Goal: Task Accomplishment & Management: Use online tool/utility

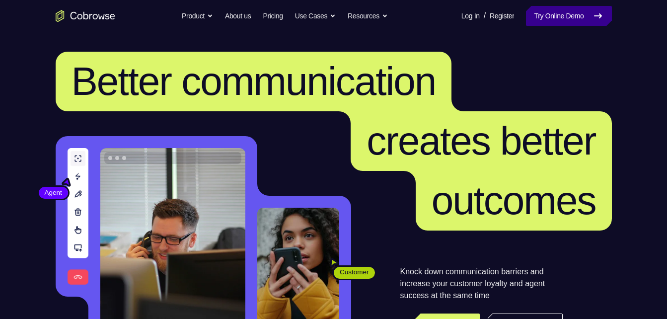
drag, startPoint x: 0, startPoint y: 0, endPoint x: 544, endPoint y: 12, distance: 544.1
click at [544, 12] on link "Try Online Demo" at bounding box center [568, 16] width 85 height 20
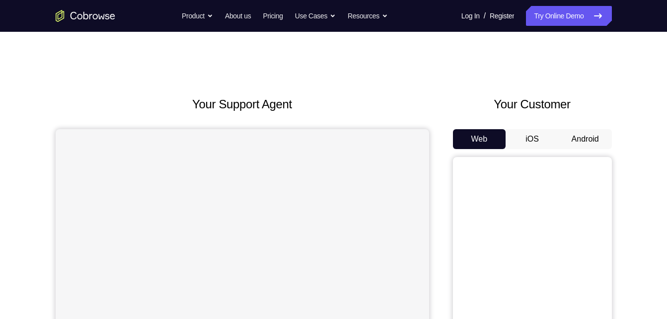
click at [592, 142] on button "Android" at bounding box center [584, 139] width 53 height 20
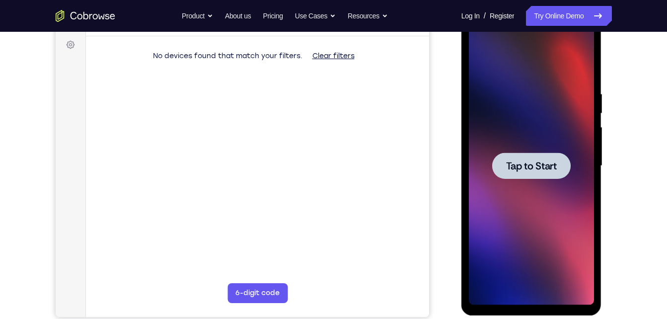
scroll to position [145, 0]
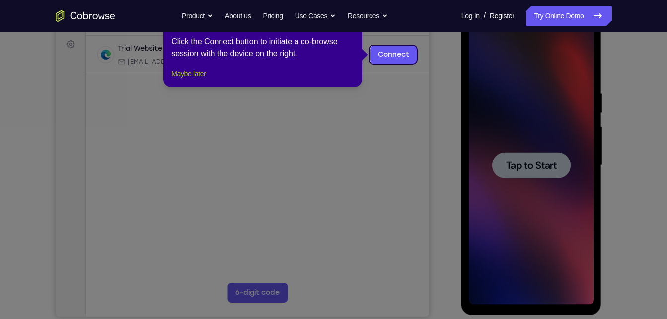
click at [203, 79] on button "Maybe later" at bounding box center [188, 73] width 34 height 12
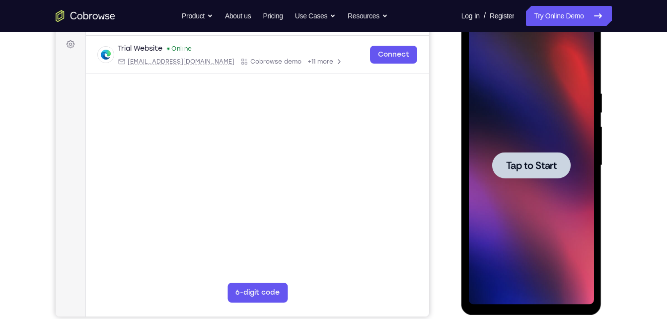
click at [523, 164] on span "Tap to Start" at bounding box center [531, 165] width 51 height 10
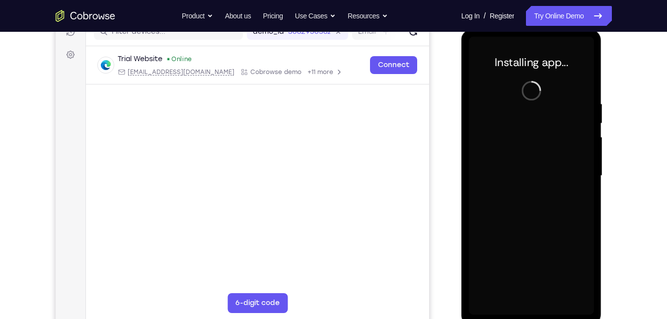
scroll to position [134, 0]
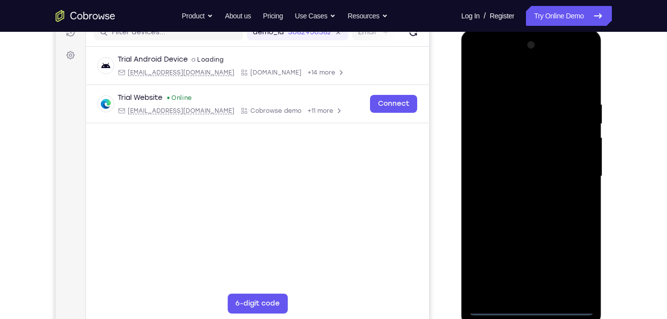
click at [534, 303] on div at bounding box center [531, 176] width 125 height 278
click at [532, 309] on div at bounding box center [531, 176] width 125 height 278
click at [574, 259] on div at bounding box center [531, 176] width 125 height 278
click at [480, 58] on div at bounding box center [531, 176] width 125 height 278
click at [568, 171] on div at bounding box center [531, 176] width 125 height 278
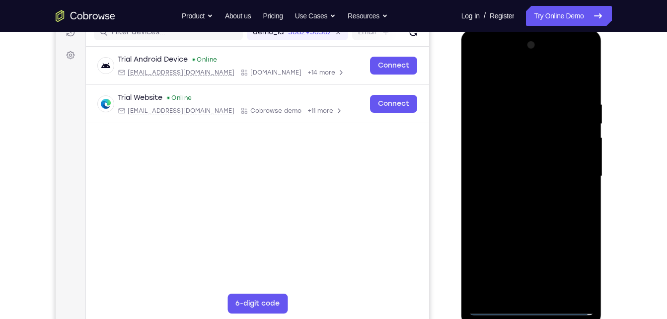
click at [520, 194] on div at bounding box center [531, 176] width 125 height 278
click at [505, 155] on div at bounding box center [531, 176] width 125 height 278
click at [508, 168] on div at bounding box center [531, 176] width 125 height 278
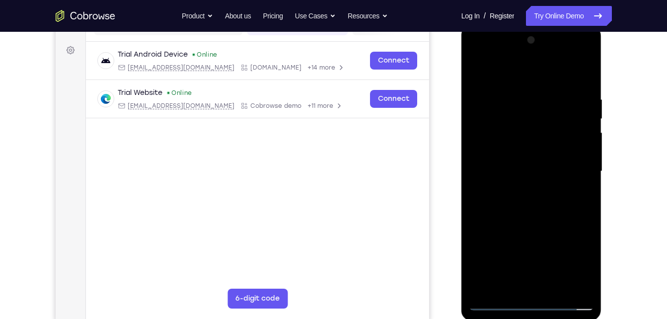
scroll to position [141, 0]
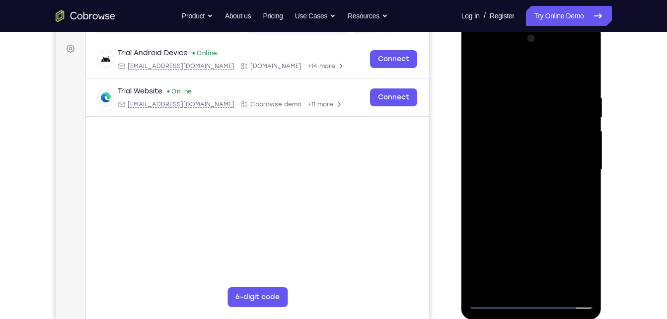
click at [519, 187] on div at bounding box center [531, 170] width 125 height 278
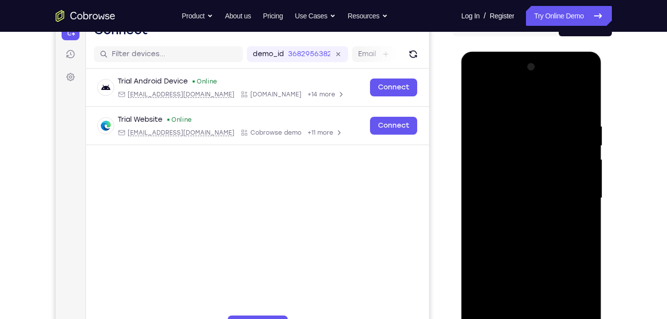
scroll to position [112, 0]
click at [533, 176] on div at bounding box center [531, 199] width 125 height 278
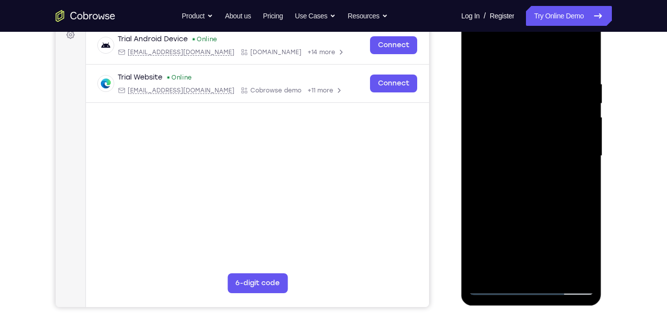
scroll to position [155, 0]
click at [587, 258] on div at bounding box center [531, 155] width 125 height 278
click at [574, 244] on div at bounding box center [531, 155] width 125 height 278
click at [556, 270] on div at bounding box center [531, 155] width 125 height 278
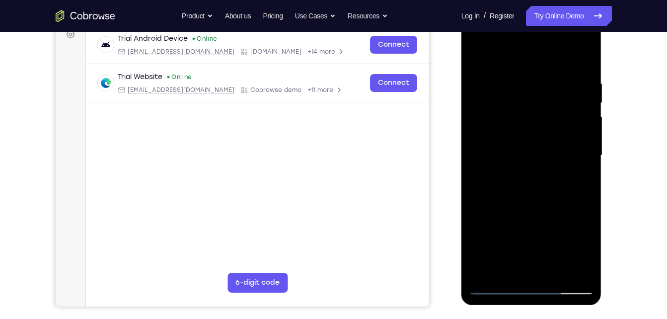
click at [533, 204] on div at bounding box center [531, 155] width 125 height 278
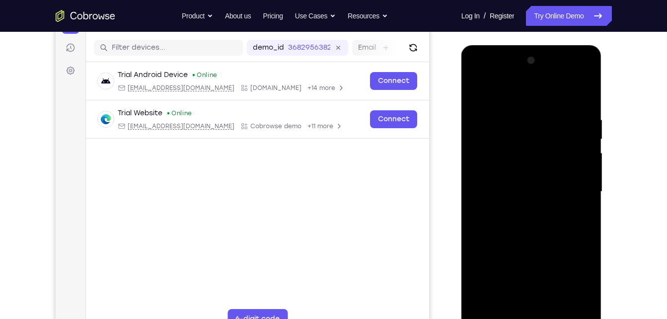
scroll to position [119, 0]
click at [479, 92] on div at bounding box center [531, 192] width 125 height 278
click at [551, 308] on div at bounding box center [531, 192] width 125 height 278
click at [522, 130] on div at bounding box center [531, 192] width 125 height 278
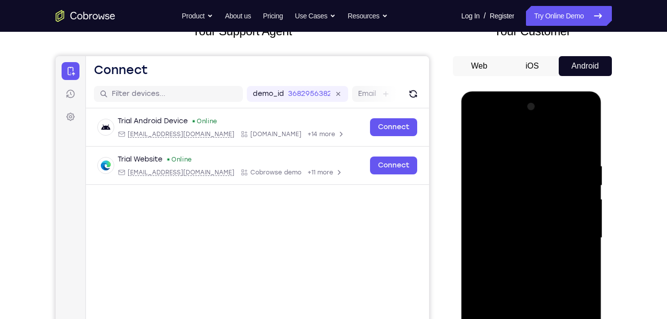
scroll to position [68, 0]
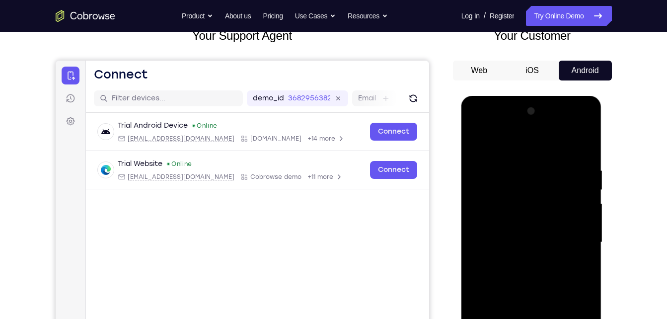
click at [507, 159] on div at bounding box center [531, 242] width 125 height 278
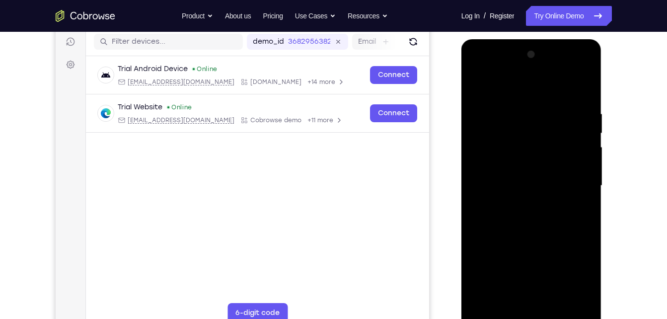
scroll to position [125, 0]
click at [478, 86] on div at bounding box center [531, 186] width 125 height 278
click at [511, 303] on div at bounding box center [531, 186] width 125 height 278
click at [510, 88] on div at bounding box center [531, 186] width 125 height 278
drag, startPoint x: 526, startPoint y: 85, endPoint x: 533, endPoint y: 83, distance: 7.7
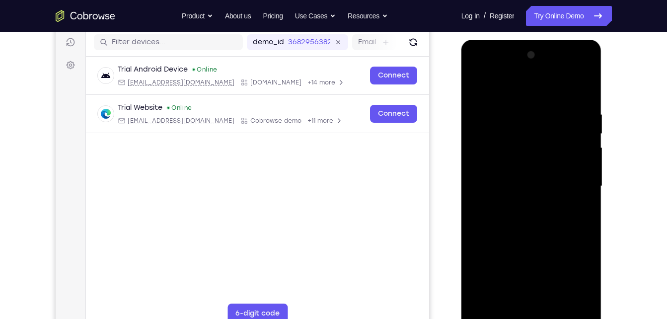
click at [533, 83] on div at bounding box center [531, 186] width 125 height 278
click at [523, 101] on div at bounding box center [531, 186] width 125 height 278
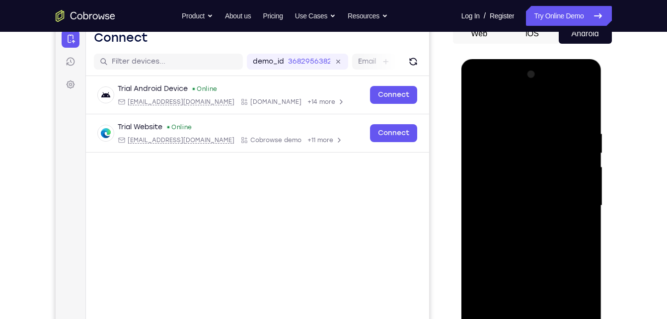
scroll to position [103, 0]
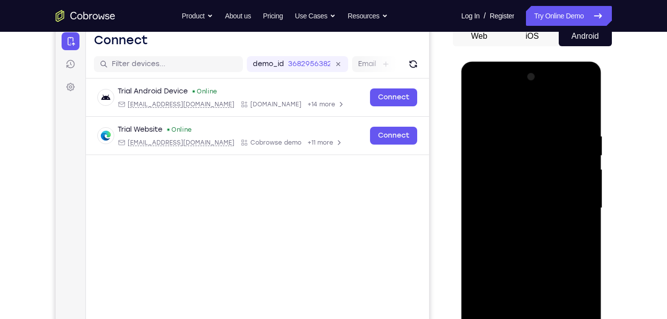
drag, startPoint x: 542, startPoint y: 171, endPoint x: 535, endPoint y: 128, distance: 44.3
click at [535, 128] on div at bounding box center [531, 208] width 125 height 278
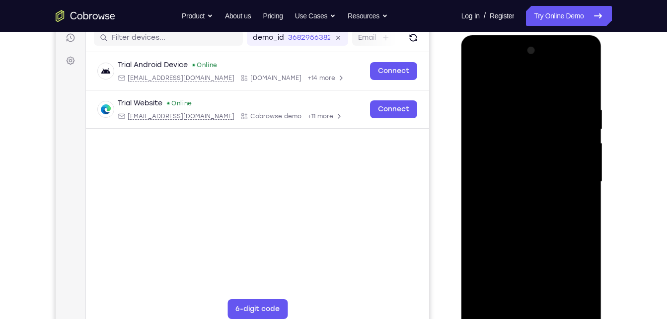
click at [497, 274] on div at bounding box center [531, 182] width 125 height 278
drag, startPoint x: 550, startPoint y: 167, endPoint x: 489, endPoint y: 164, distance: 61.1
click at [489, 164] on div at bounding box center [531, 182] width 125 height 278
click at [589, 145] on div at bounding box center [531, 182] width 125 height 278
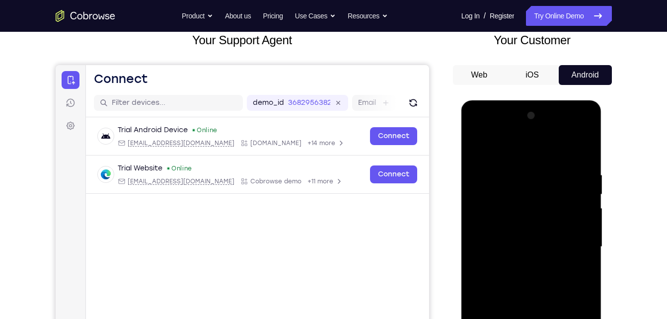
scroll to position [64, 0]
click at [478, 214] on div at bounding box center [531, 247] width 125 height 278
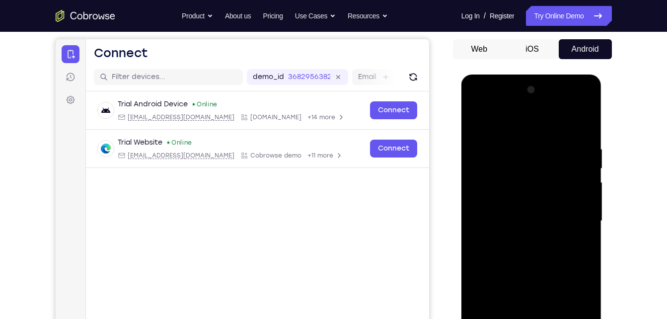
scroll to position [90, 0]
click at [476, 193] on div at bounding box center [531, 220] width 125 height 278
click at [478, 114] on div at bounding box center [531, 220] width 125 height 278
drag, startPoint x: 531, startPoint y: 236, endPoint x: 522, endPoint y: 137, distance: 99.1
drag, startPoint x: 61, startPoint y: 64, endPoint x: 629, endPoint y: 208, distance: 586.0
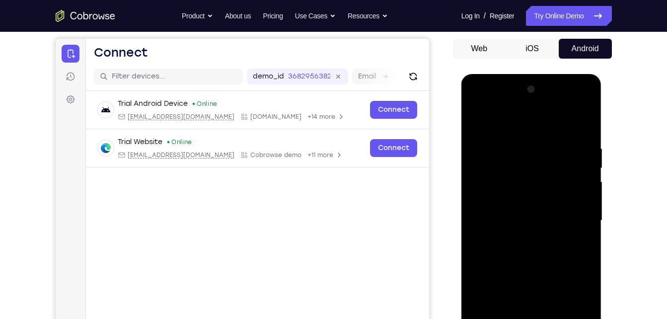
click at [629, 208] on div "Your Support Agent Your Customer Web iOS Android Next Steps We’d be happy to gi…" at bounding box center [333, 268] width 635 height 655
click at [477, 122] on div at bounding box center [531, 220] width 125 height 278
drag, startPoint x: 536, startPoint y: 263, endPoint x: 526, endPoint y: 154, distance: 109.2
drag, startPoint x: 65, startPoint y: 80, endPoint x: 624, endPoint y: 174, distance: 567.1
click at [624, 174] on div "Your Support Agent Your Customer Web iOS Android Next Steps We’d be happy to gi…" at bounding box center [333, 268] width 635 height 655
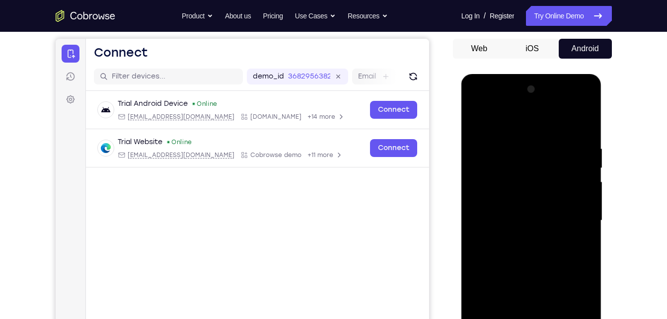
click at [538, 212] on div at bounding box center [531, 220] width 125 height 278
click at [475, 120] on div at bounding box center [531, 220] width 125 height 278
drag, startPoint x: 1083, startPoint y: 333, endPoint x: 583, endPoint y: 201, distance: 516.8
drag, startPoint x: 122, startPoint y: 128, endPoint x: 640, endPoint y: 206, distance: 523.6
click at [640, 206] on div "Your Support Agent Your Customer Web iOS Android Next Steps We’d be happy to gi…" at bounding box center [333, 268] width 635 height 655
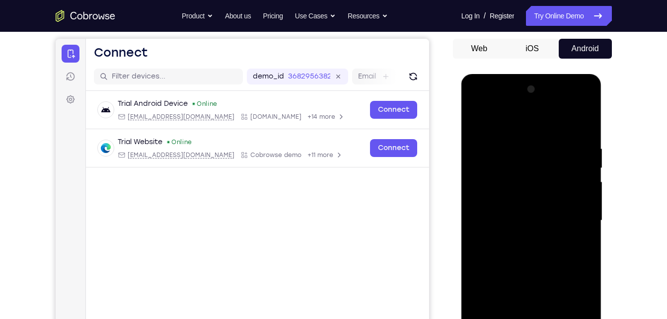
drag, startPoint x: 586, startPoint y: 261, endPoint x: 551, endPoint y: 175, distance: 92.6
click at [551, 175] on div at bounding box center [531, 220] width 125 height 278
click at [572, 230] on div at bounding box center [531, 220] width 125 height 278
click at [478, 122] on div at bounding box center [531, 220] width 125 height 278
drag, startPoint x: 568, startPoint y: 259, endPoint x: 557, endPoint y: 104, distance: 155.8
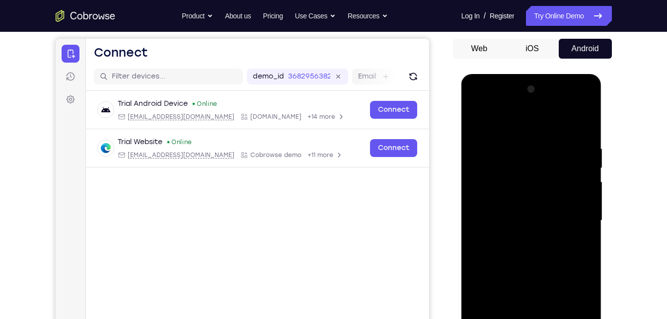
click at [557, 104] on div at bounding box center [531, 220] width 125 height 278
click at [489, 221] on div at bounding box center [531, 220] width 125 height 278
click at [476, 120] on div at bounding box center [531, 220] width 125 height 278
drag, startPoint x: 513, startPoint y: 251, endPoint x: 526, endPoint y: 125, distance: 127.2
click at [526, 125] on div at bounding box center [531, 220] width 125 height 278
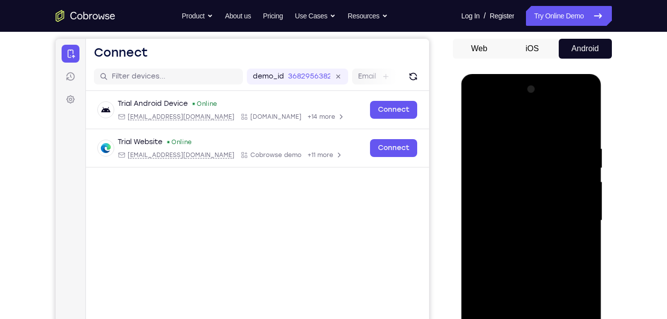
click at [542, 212] on div at bounding box center [531, 220] width 125 height 278
drag, startPoint x: 560, startPoint y: 186, endPoint x: 581, endPoint y: 262, distance: 78.7
click at [581, 262] on div at bounding box center [531, 220] width 125 height 278
click at [588, 218] on div at bounding box center [531, 220] width 125 height 278
click at [582, 218] on div at bounding box center [531, 220] width 125 height 278
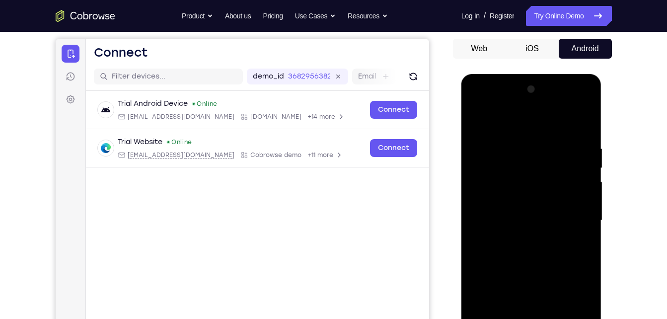
click at [582, 221] on div at bounding box center [531, 220] width 125 height 278
click at [476, 115] on div at bounding box center [531, 220] width 125 height 278
drag, startPoint x: 525, startPoint y: 273, endPoint x: 524, endPoint y: 150, distance: 123.1
click at [524, 150] on div at bounding box center [531, 220] width 125 height 278
click at [576, 288] on div at bounding box center [531, 220] width 125 height 278
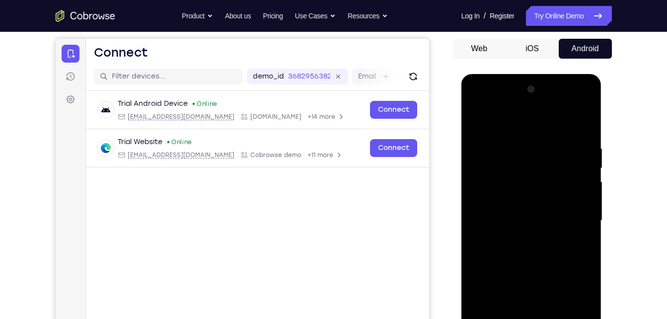
click at [592, 174] on div at bounding box center [531, 220] width 125 height 278
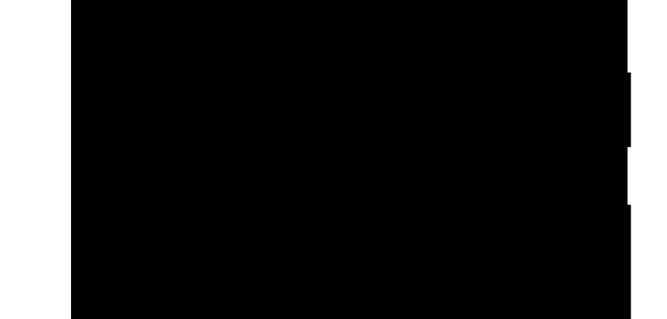
drag, startPoint x: 167, startPoint y: -134, endPoint x: 170, endPoint y: -121, distance: 13.1
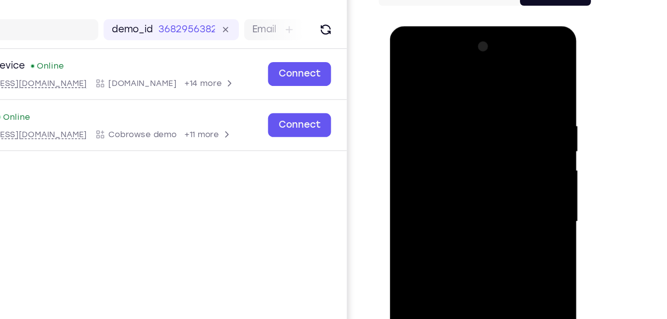
click at [403, 71] on div at bounding box center [459, 173] width 125 height 278
drag, startPoint x: 449, startPoint y: 168, endPoint x: 429, endPoint y: 55, distance: 114.4
click at [429, 55] on div at bounding box center [459, 173] width 125 height 278
drag, startPoint x: 460, startPoint y: 151, endPoint x: 456, endPoint y: 80, distance: 71.1
click at [456, 80] on div at bounding box center [459, 173] width 125 height 278
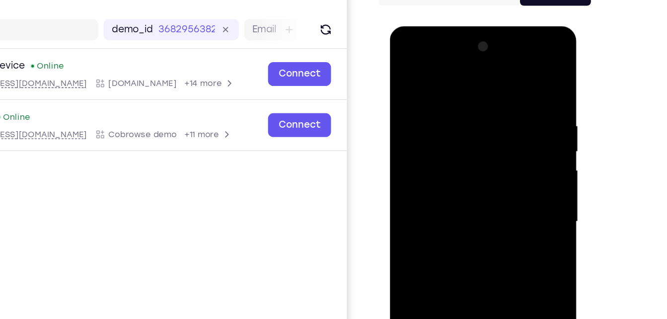
drag, startPoint x: 470, startPoint y: 200, endPoint x: 451, endPoint y: 105, distance: 96.7
click at [451, 105] on div at bounding box center [459, 173] width 125 height 278
drag, startPoint x: 462, startPoint y: 177, endPoint x: 453, endPoint y: 214, distance: 37.7
click at [453, 214] on div at bounding box center [459, 173] width 125 height 278
drag, startPoint x: 463, startPoint y: 126, endPoint x: 513, endPoint y: 264, distance: 146.8
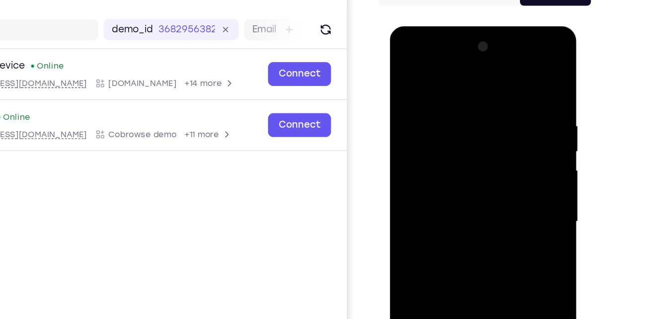
click at [513, 264] on div at bounding box center [459, 173] width 125 height 278
click at [477, 90] on div at bounding box center [459, 173] width 125 height 278
click at [413, 129] on div at bounding box center [459, 173] width 125 height 278
drag, startPoint x: 448, startPoint y: 148, endPoint x: 462, endPoint y: 188, distance: 42.1
click at [462, 188] on div at bounding box center [459, 173] width 125 height 278
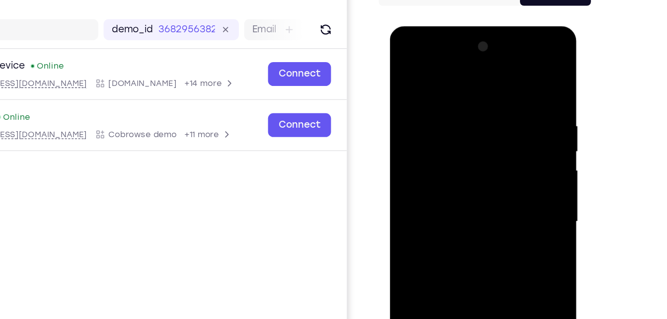
click at [512, 236] on div at bounding box center [459, 173] width 125 height 278
drag, startPoint x: 461, startPoint y: 145, endPoint x: 463, endPoint y: 95, distance: 50.7
drag, startPoint x: 73, startPoint y: 68, endPoint x: 612, endPoint y: 98, distance: 540.3
click at [612, 98] on div "Your Support Agent Your Customer Web iOS Android Next Steps We’d be happy to gi…" at bounding box center [333, 268] width 635 height 655
click at [406, 76] on div at bounding box center [459, 173] width 125 height 278
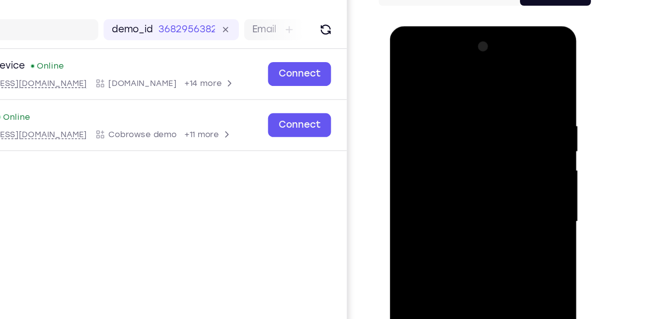
click at [404, 71] on div at bounding box center [459, 173] width 125 height 278
drag, startPoint x: 470, startPoint y: 212, endPoint x: 491, endPoint y: 144, distance: 71.4
click at [491, 144] on div at bounding box center [459, 173] width 125 height 278
click at [414, 119] on div at bounding box center [459, 173] width 125 height 278
click at [408, 152] on div at bounding box center [459, 173] width 125 height 278
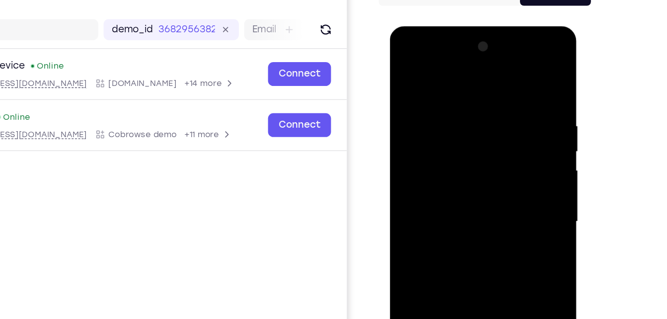
drag, startPoint x: 474, startPoint y: 229, endPoint x: 433, endPoint y: 66, distance: 168.9
click at [433, 66] on div at bounding box center [459, 173] width 125 height 278
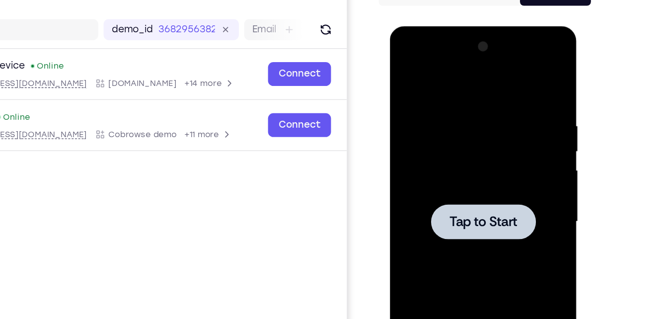
click at [405, 74] on div at bounding box center [459, 173] width 125 height 278
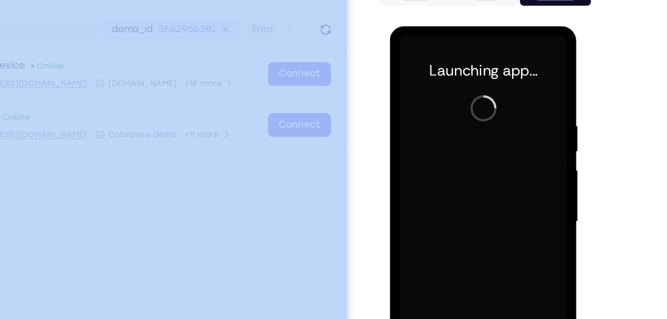
drag, startPoint x: 295, startPoint y: 161, endPoint x: 213, endPoint y: 206, distance: 93.7
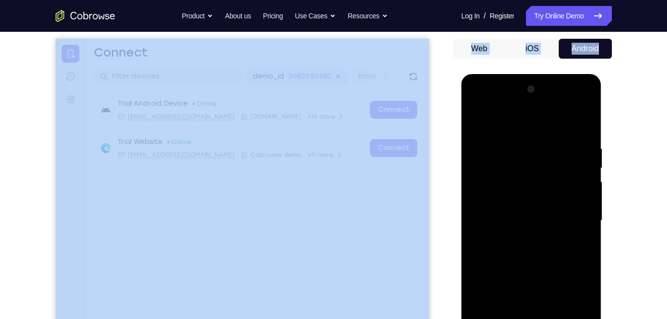
scroll to position [158, 0]
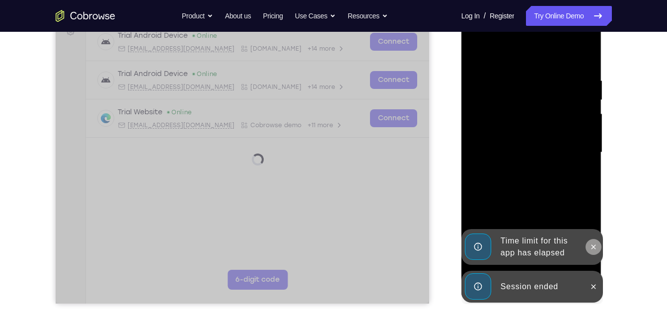
drag, startPoint x: 594, startPoint y: 289, endPoint x: 594, endPoint y: 252, distance: 37.7
click at [594, 304] on div "Time limit for this app has elapsed Session ended" at bounding box center [531, 304] width 141 height 0
click at [594, 252] on button at bounding box center [593, 247] width 16 height 16
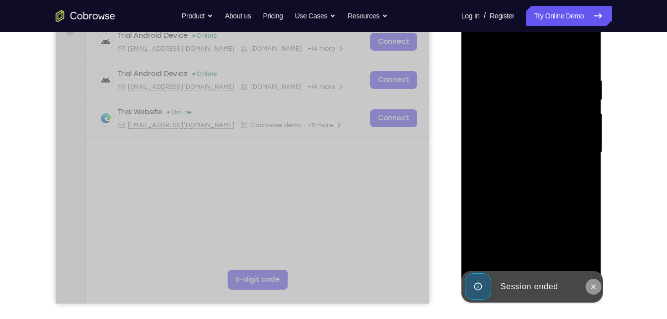
click at [591, 292] on button at bounding box center [593, 286] width 16 height 16
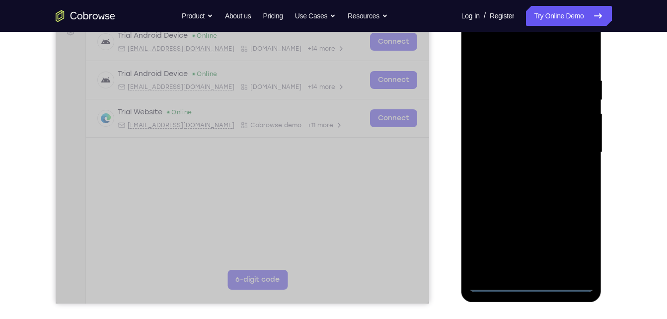
click at [536, 282] on div at bounding box center [531, 152] width 125 height 278
click at [582, 245] on div at bounding box center [531, 152] width 125 height 278
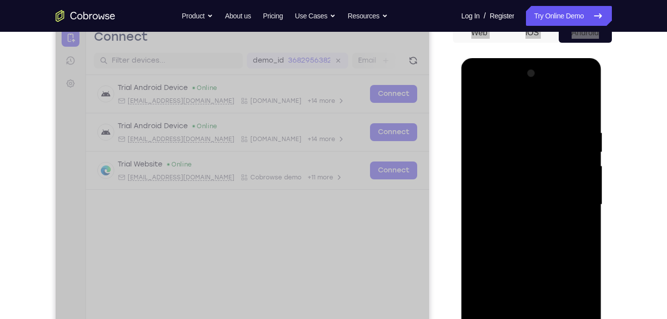
scroll to position [106, 0]
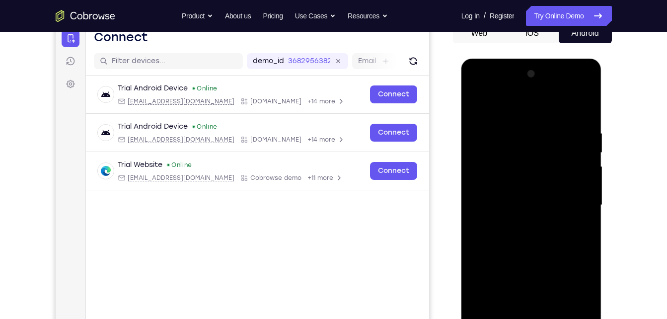
click at [481, 86] on div at bounding box center [531, 205] width 125 height 278
click at [572, 202] on div at bounding box center [531, 205] width 125 height 278
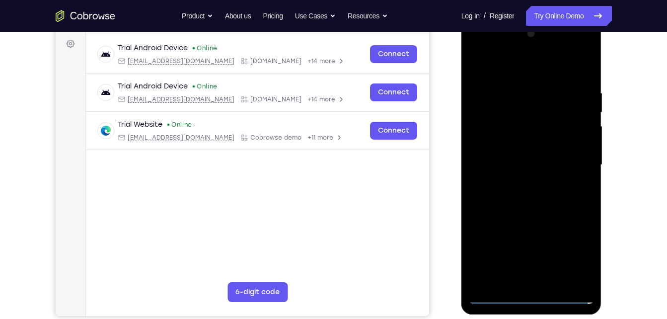
scroll to position [146, 0]
click at [521, 182] on div at bounding box center [531, 164] width 125 height 278
click at [515, 153] on div at bounding box center [531, 164] width 125 height 278
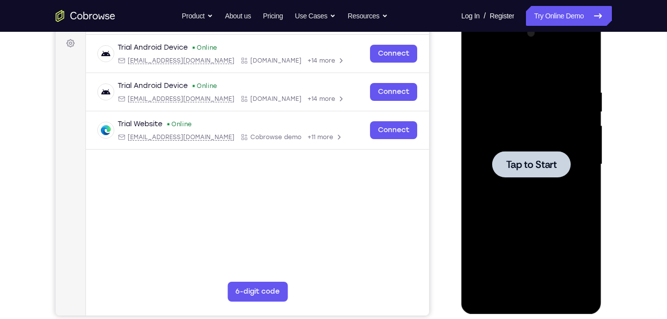
click at [538, 161] on span "Tap to Start" at bounding box center [531, 164] width 51 height 10
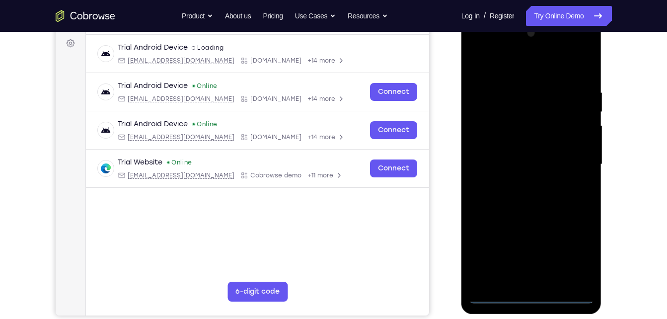
click at [532, 293] on div at bounding box center [531, 164] width 125 height 278
click at [578, 253] on div at bounding box center [531, 164] width 125 height 278
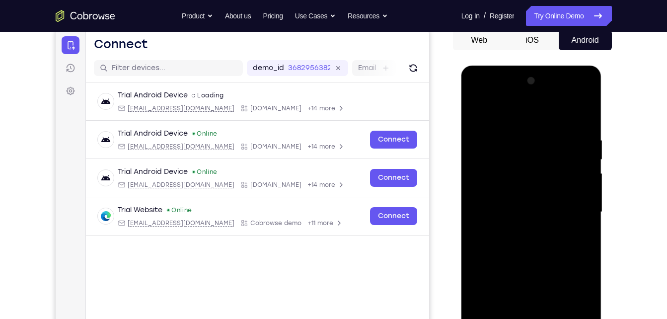
click at [477, 93] on div at bounding box center [531, 212] width 125 height 278
click at [567, 207] on div at bounding box center [531, 212] width 125 height 278
click at [525, 232] on div at bounding box center [531, 212] width 125 height 278
click at [518, 197] on div at bounding box center [531, 212] width 125 height 278
click at [518, 209] on div at bounding box center [531, 212] width 125 height 278
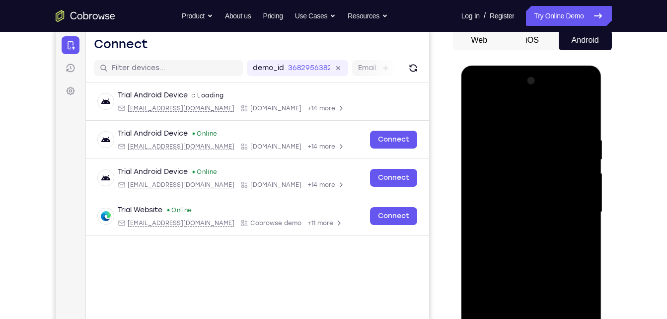
drag, startPoint x: 524, startPoint y: 245, endPoint x: 487, endPoint y: 271, distance: 45.6
click at [487, 271] on div at bounding box center [531, 212] width 125 height 278
click at [582, 129] on div at bounding box center [531, 212] width 125 height 278
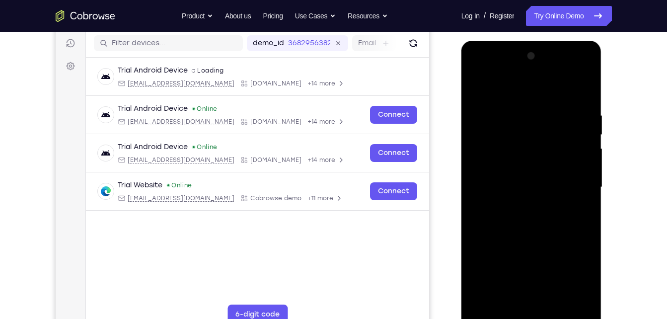
scroll to position [124, 0]
click at [551, 298] on div at bounding box center [531, 187] width 125 height 278
click at [533, 243] on div at bounding box center [531, 187] width 125 height 278
click at [502, 160] on div at bounding box center [531, 187] width 125 height 278
click at [501, 90] on div at bounding box center [531, 187] width 125 height 278
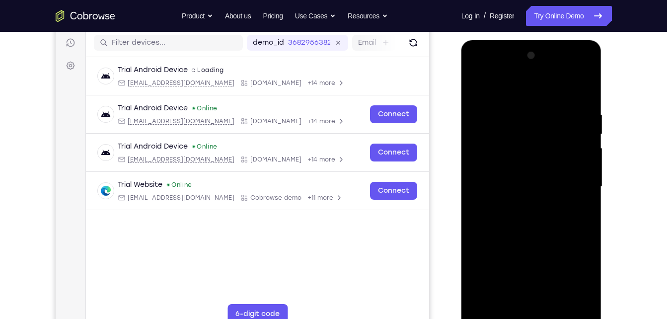
click at [476, 80] on div at bounding box center [531, 187] width 125 height 278
click at [475, 89] on div at bounding box center [531, 187] width 125 height 278
click at [480, 86] on div at bounding box center [531, 187] width 125 height 278
click at [574, 303] on div at bounding box center [531, 187] width 125 height 278
click at [475, 193] on div at bounding box center [531, 187] width 125 height 278
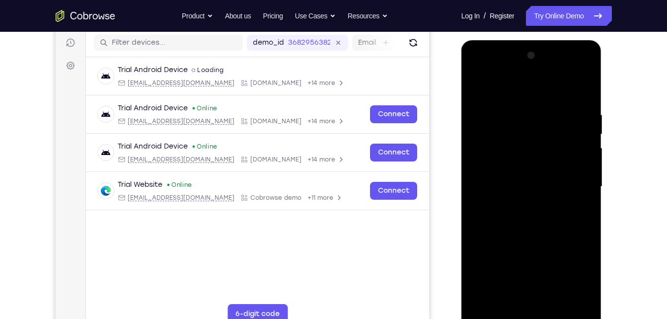
click at [565, 59] on div at bounding box center [531, 187] width 125 height 278
click at [586, 54] on div at bounding box center [531, 187] width 125 height 278
click at [482, 303] on div at bounding box center [531, 187] width 125 height 278
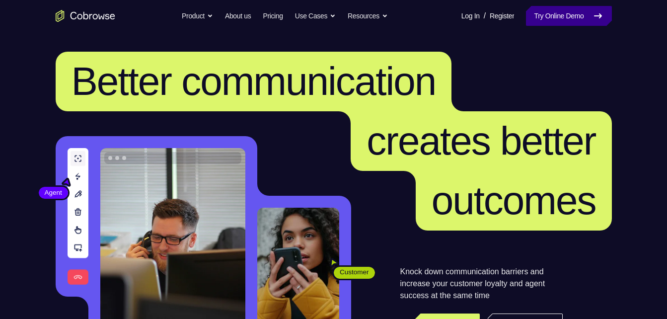
click at [598, 23] on link "Try Online Demo" at bounding box center [568, 16] width 85 height 20
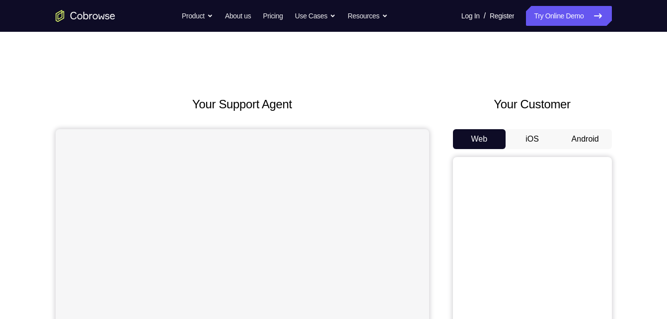
click at [582, 136] on button "Android" at bounding box center [584, 139] width 53 height 20
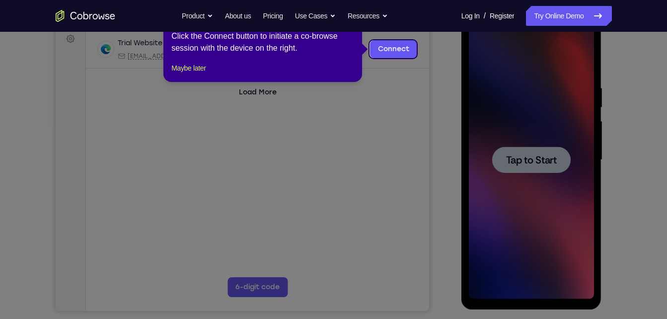
scroll to position [151, 0]
click at [201, 73] on button "Maybe later" at bounding box center [188, 68] width 34 height 12
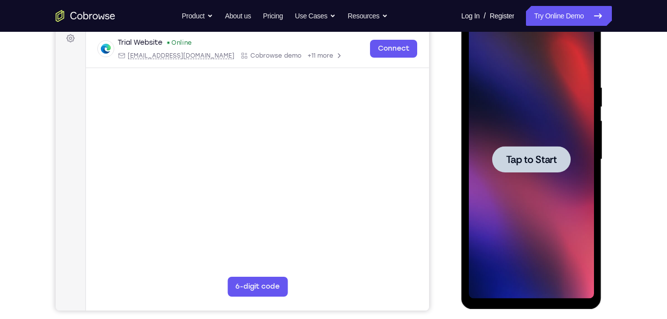
click at [514, 162] on span "Tap to Start" at bounding box center [531, 159] width 51 height 10
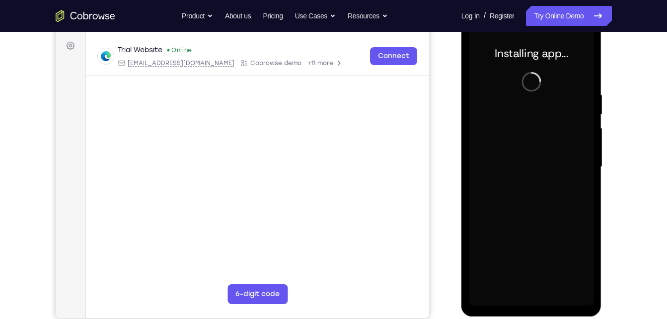
scroll to position [143, 0]
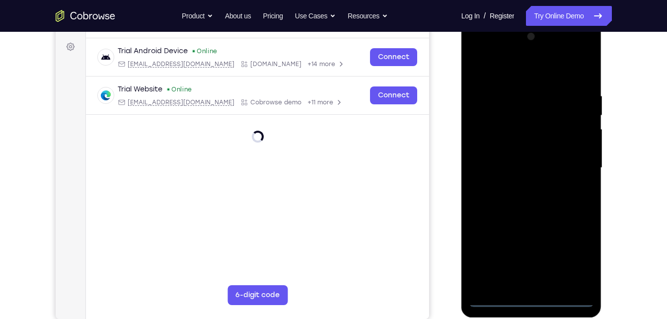
click at [532, 300] on div at bounding box center [531, 168] width 125 height 278
click at [572, 255] on div at bounding box center [531, 168] width 125 height 278
click at [478, 49] on div at bounding box center [531, 168] width 125 height 278
click at [570, 160] on div at bounding box center [531, 168] width 125 height 278
click at [517, 183] on div at bounding box center [531, 168] width 125 height 278
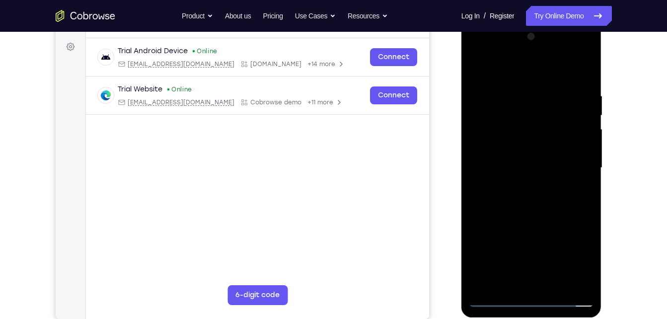
click at [519, 154] on div at bounding box center [531, 168] width 125 height 278
click at [512, 125] on div at bounding box center [531, 168] width 125 height 278
click at [512, 132] on div at bounding box center [531, 168] width 125 height 278
click at [475, 53] on div at bounding box center [531, 168] width 125 height 278
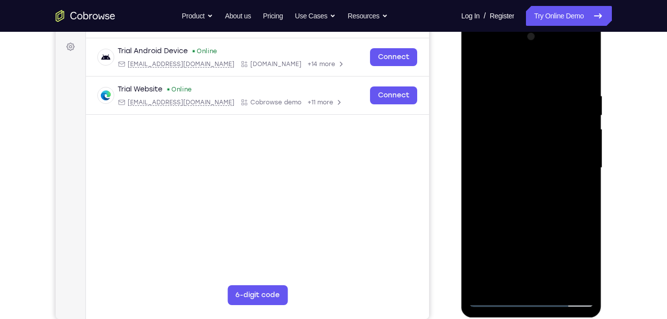
click at [576, 163] on div at bounding box center [531, 168] width 125 height 278
click at [523, 186] on div at bounding box center [531, 168] width 125 height 278
click at [521, 155] on div at bounding box center [531, 168] width 125 height 278
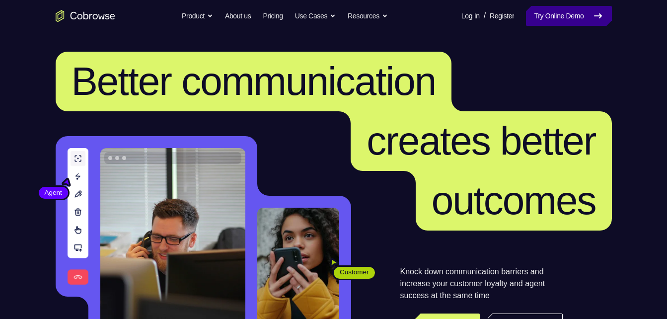
drag, startPoint x: 0, startPoint y: 0, endPoint x: 565, endPoint y: 21, distance: 565.7
click at [565, 21] on link "Try Online Demo" at bounding box center [568, 16] width 85 height 20
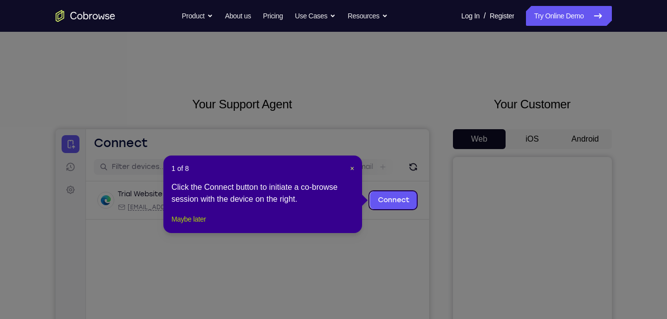
click at [178, 225] on button "Maybe later" at bounding box center [188, 219] width 34 height 12
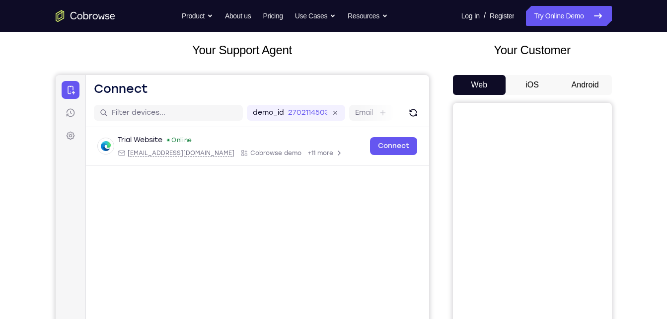
scroll to position [53, 0]
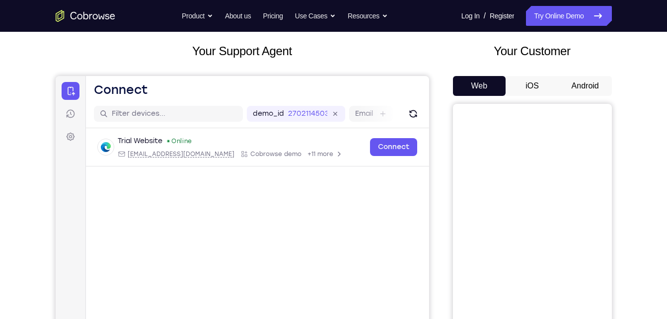
click at [594, 89] on button "Android" at bounding box center [584, 86] width 53 height 20
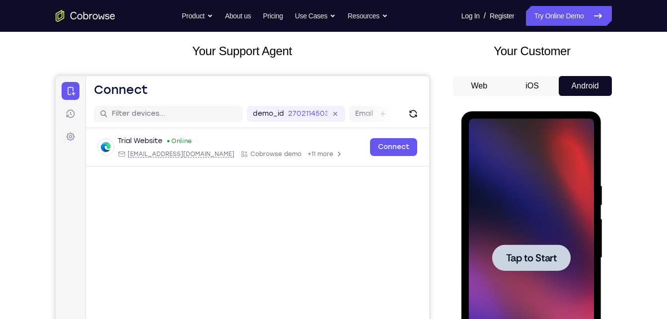
scroll to position [0, 0]
click at [547, 265] on div at bounding box center [531, 257] width 78 height 26
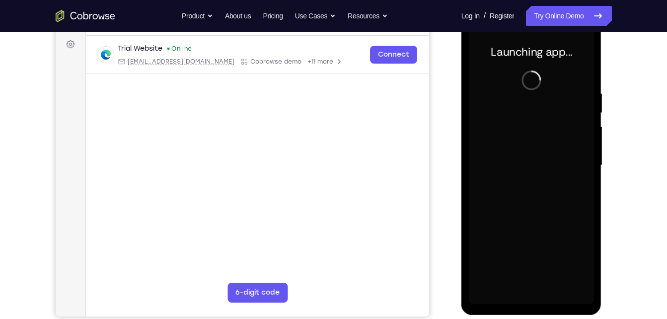
scroll to position [140, 0]
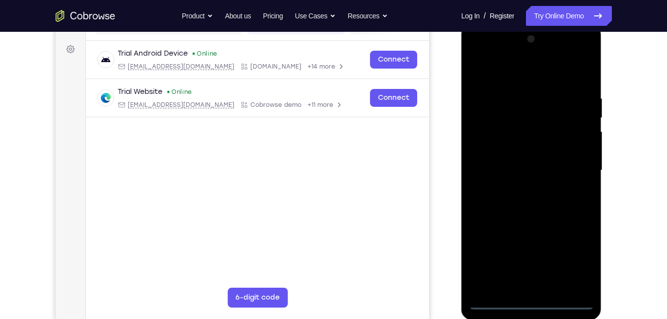
click at [537, 300] on div at bounding box center [531, 170] width 125 height 278
click at [575, 257] on div at bounding box center [531, 170] width 125 height 278
click at [475, 54] on div at bounding box center [531, 170] width 125 height 278
click at [572, 172] on div at bounding box center [531, 170] width 125 height 278
click at [517, 291] on div at bounding box center [531, 170] width 125 height 278
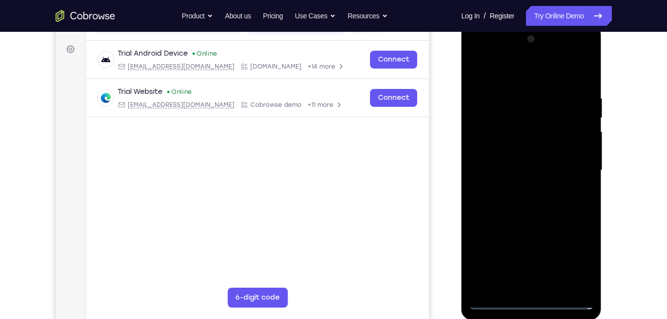
click at [498, 300] on div at bounding box center [531, 170] width 125 height 278
click at [540, 287] on div at bounding box center [531, 170] width 125 height 278
click at [503, 157] on div at bounding box center [531, 170] width 125 height 278
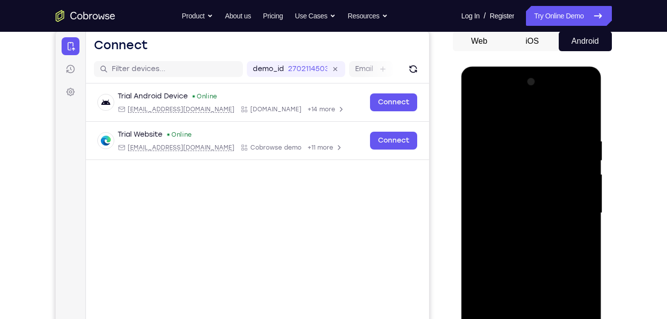
scroll to position [97, 0]
click at [520, 212] on div at bounding box center [531, 213] width 125 height 278
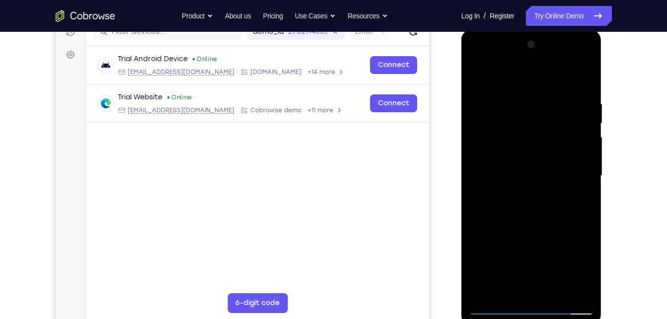
scroll to position [135, 0]
click at [535, 223] on div at bounding box center [531, 175] width 125 height 278
click at [551, 289] on div at bounding box center [531, 175] width 125 height 278
click at [536, 226] on div at bounding box center [531, 175] width 125 height 278
click at [578, 77] on div at bounding box center [531, 175] width 125 height 278
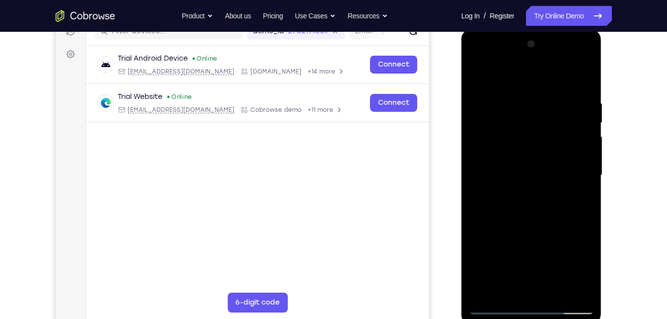
click at [538, 152] on div at bounding box center [531, 175] width 125 height 278
click at [483, 77] on div at bounding box center [531, 175] width 125 height 278
click at [495, 139] on div at bounding box center [531, 175] width 125 height 278
click at [477, 77] on div at bounding box center [531, 175] width 125 height 278
click at [482, 73] on div at bounding box center [531, 175] width 125 height 278
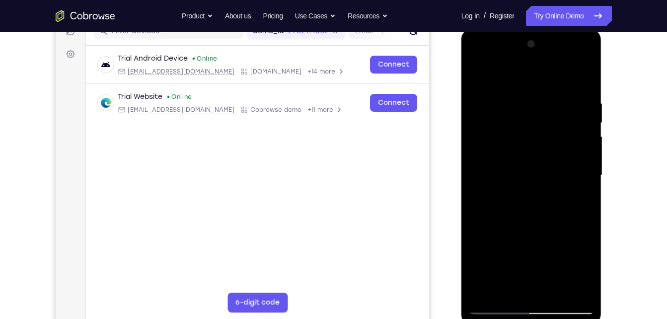
drag, startPoint x: 557, startPoint y: 99, endPoint x: 495, endPoint y: 97, distance: 62.1
click at [495, 97] on div at bounding box center [531, 175] width 125 height 278
drag, startPoint x: 566, startPoint y: 89, endPoint x: 478, endPoint y: 98, distance: 87.8
click at [478, 98] on div at bounding box center [531, 175] width 125 height 278
drag, startPoint x: 555, startPoint y: 96, endPoint x: 504, endPoint y: 106, distance: 52.0
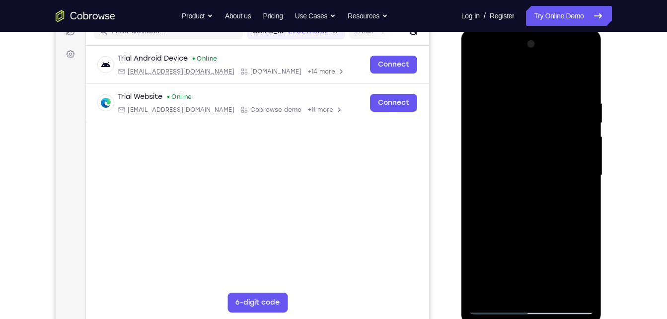
click at [504, 106] on div at bounding box center [531, 175] width 125 height 278
click at [510, 287] on div at bounding box center [531, 175] width 125 height 278
click at [531, 76] on div at bounding box center [531, 175] width 125 height 278
click at [522, 89] on div at bounding box center [531, 175] width 125 height 278
click at [481, 167] on div at bounding box center [531, 175] width 125 height 278
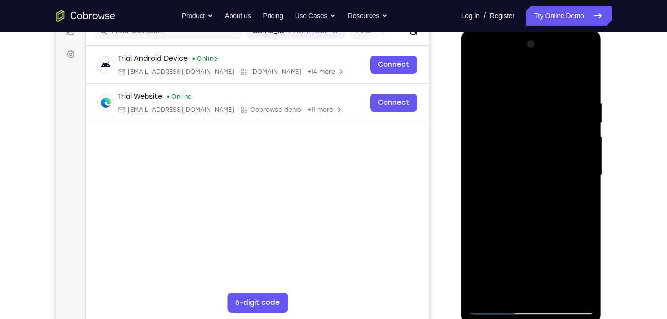
click at [587, 49] on div at bounding box center [531, 175] width 125 height 278
click at [483, 298] on div at bounding box center [531, 175] width 125 height 278
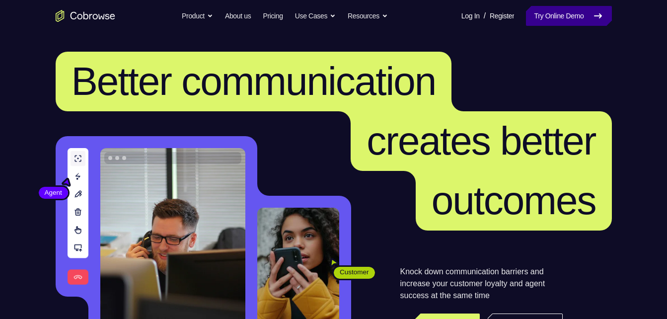
click at [555, 10] on link "Try Online Demo" at bounding box center [568, 16] width 85 height 20
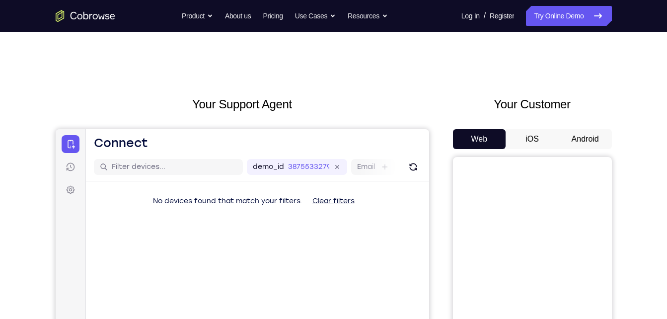
click at [580, 137] on button "Android" at bounding box center [584, 139] width 53 height 20
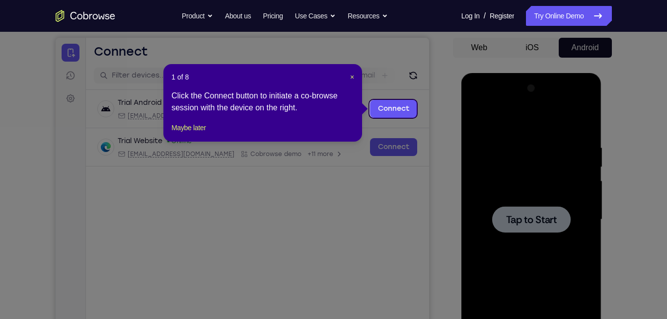
click at [564, 164] on icon at bounding box center [337, 159] width 674 height 319
click at [213, 134] on footer "Maybe later" at bounding box center [262, 128] width 183 height 12
click at [203, 134] on button "Maybe later" at bounding box center [188, 128] width 34 height 12
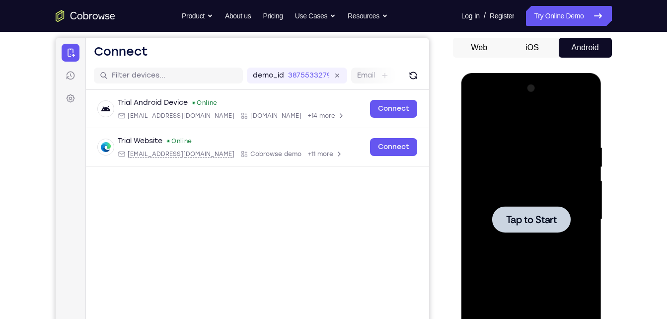
click at [512, 224] on span "Tap to Start" at bounding box center [531, 219] width 51 height 10
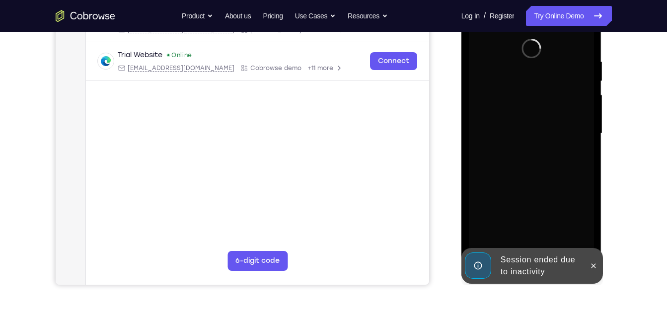
scroll to position [168, 0]
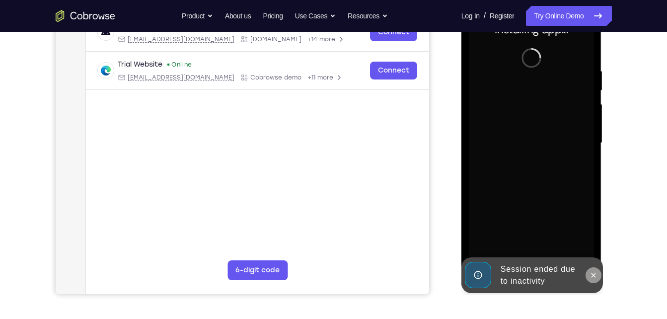
click at [594, 276] on icon at bounding box center [593, 275] width 8 height 8
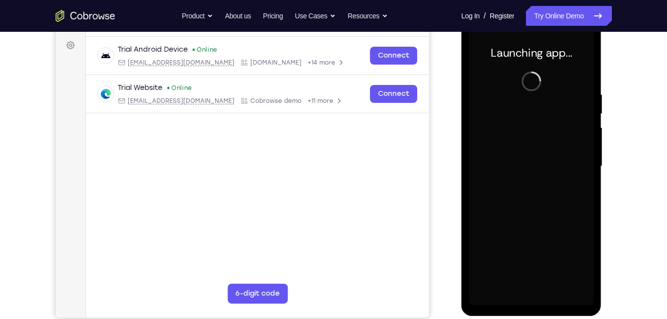
scroll to position [145, 0]
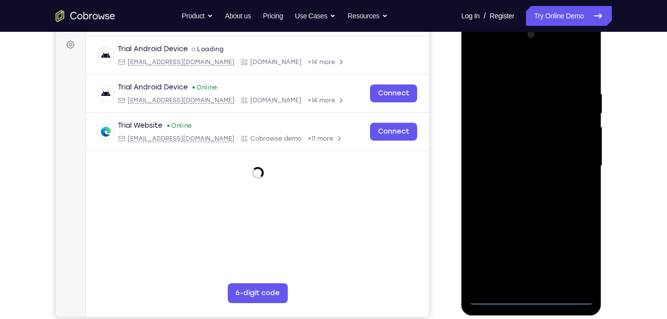
click at [534, 292] on div at bounding box center [531, 166] width 125 height 278
click at [531, 297] on div at bounding box center [531, 166] width 125 height 278
click at [575, 253] on div at bounding box center [531, 166] width 125 height 278
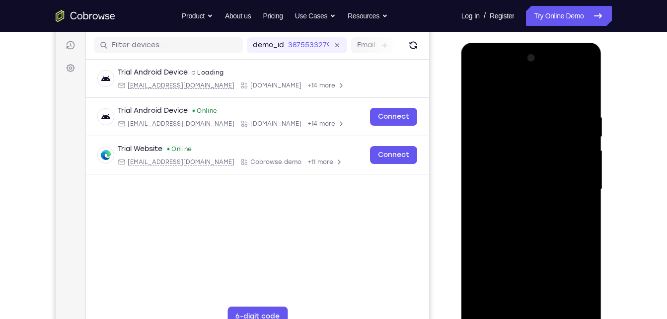
scroll to position [121, 0]
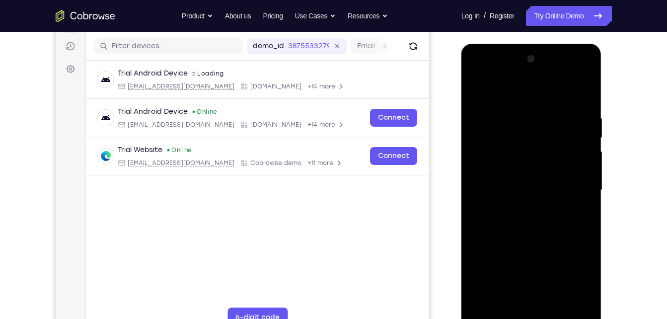
click at [477, 72] on div at bounding box center [531, 190] width 125 height 278
click at [568, 186] on div at bounding box center [531, 190] width 125 height 278
click at [522, 209] on div at bounding box center [531, 190] width 125 height 278
click at [531, 183] on div at bounding box center [531, 190] width 125 height 278
click at [518, 239] on div at bounding box center [531, 190] width 125 height 278
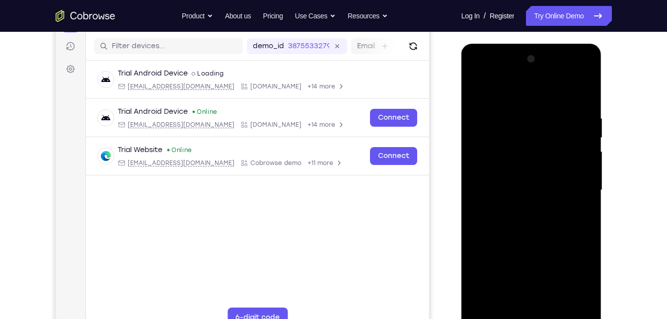
click at [523, 204] on div at bounding box center [531, 190] width 125 height 278
click at [513, 186] on div at bounding box center [531, 190] width 125 height 278
click at [522, 148] on div at bounding box center [531, 190] width 125 height 278
click at [533, 186] on div at bounding box center [531, 190] width 125 height 278
click at [583, 107] on div at bounding box center [531, 190] width 125 height 278
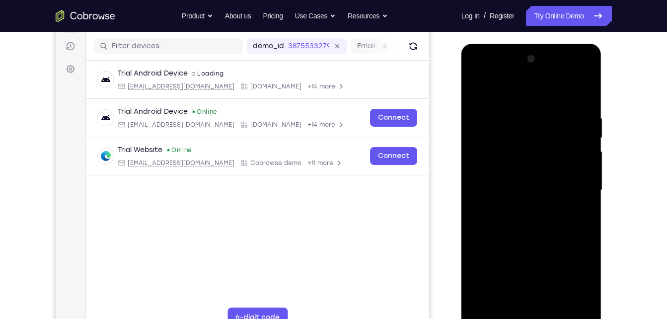
click at [514, 113] on div at bounding box center [531, 190] width 125 height 278
click at [573, 91] on div at bounding box center [531, 190] width 125 height 278
click at [583, 94] on div at bounding box center [531, 190] width 125 height 278
click at [522, 104] on div at bounding box center [531, 190] width 125 height 278
click at [584, 93] on div at bounding box center [531, 190] width 125 height 278
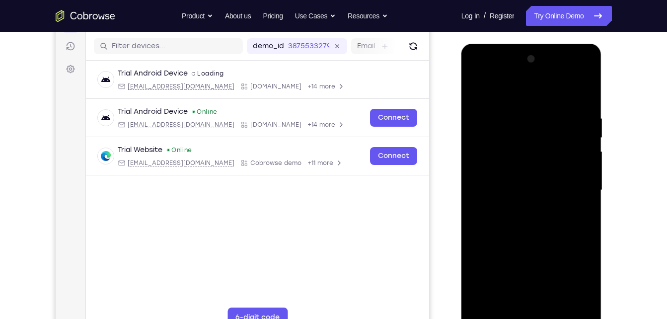
click at [555, 307] on div at bounding box center [531, 190] width 125 height 278
click at [532, 243] on div at bounding box center [531, 190] width 125 height 278
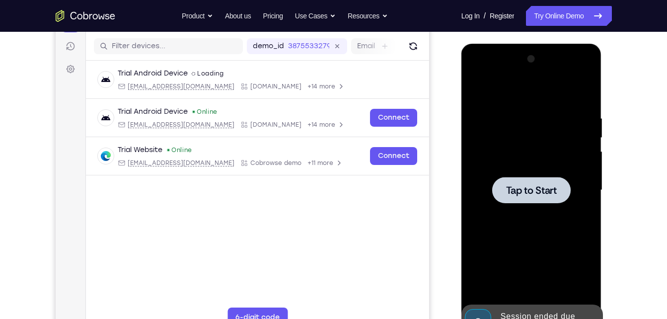
click at [557, 188] on div at bounding box center [531, 190] width 78 height 26
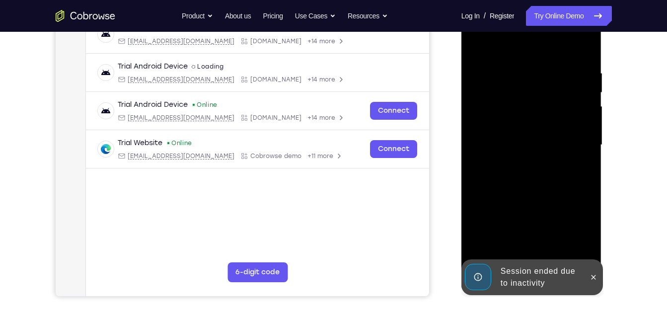
scroll to position [166, 0]
